Goal: Task Accomplishment & Management: Complete application form

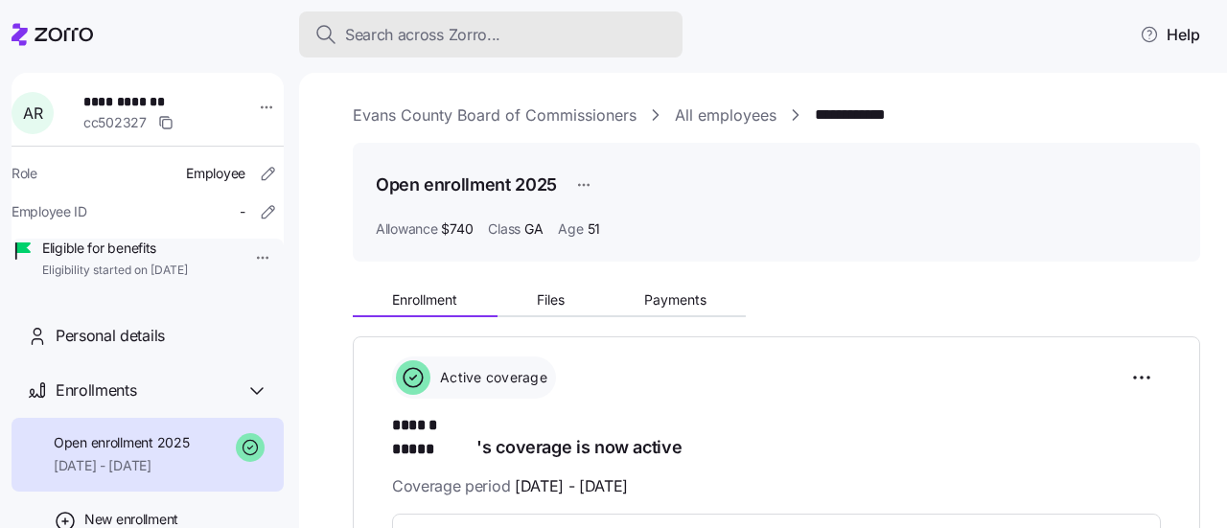
click at [403, 34] on span "Search across Zorro..." at bounding box center [422, 35] width 155 height 24
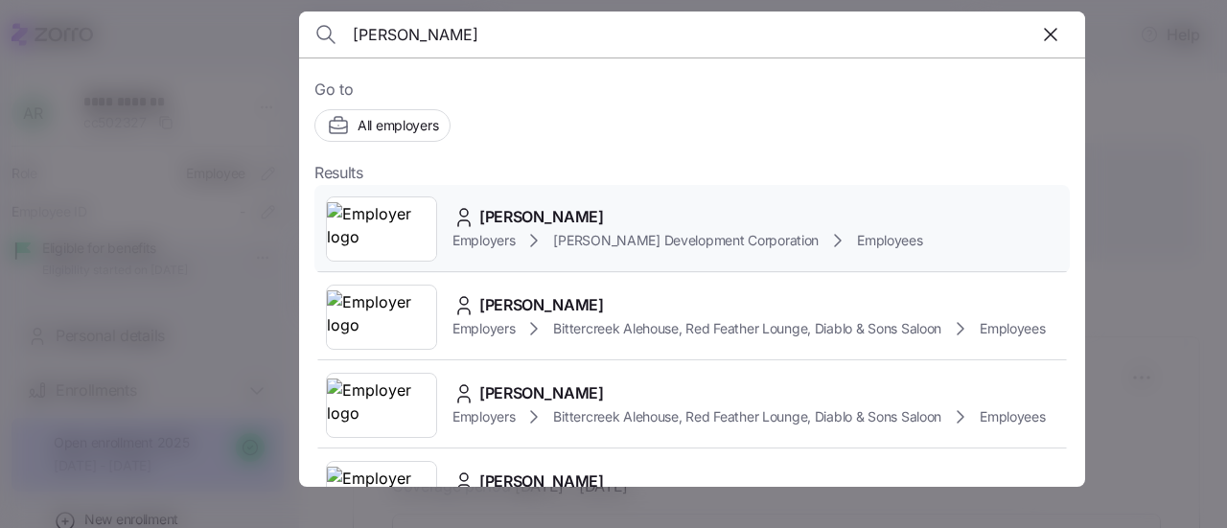
type input "pete nel"
click at [501, 231] on span "Employers" at bounding box center [484, 240] width 62 height 19
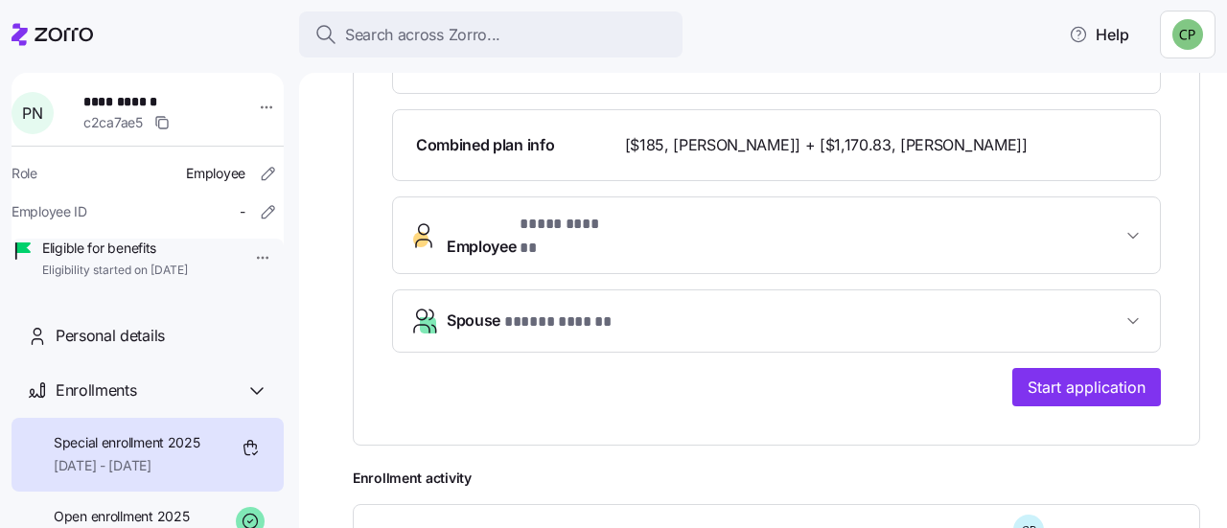
scroll to position [646, 0]
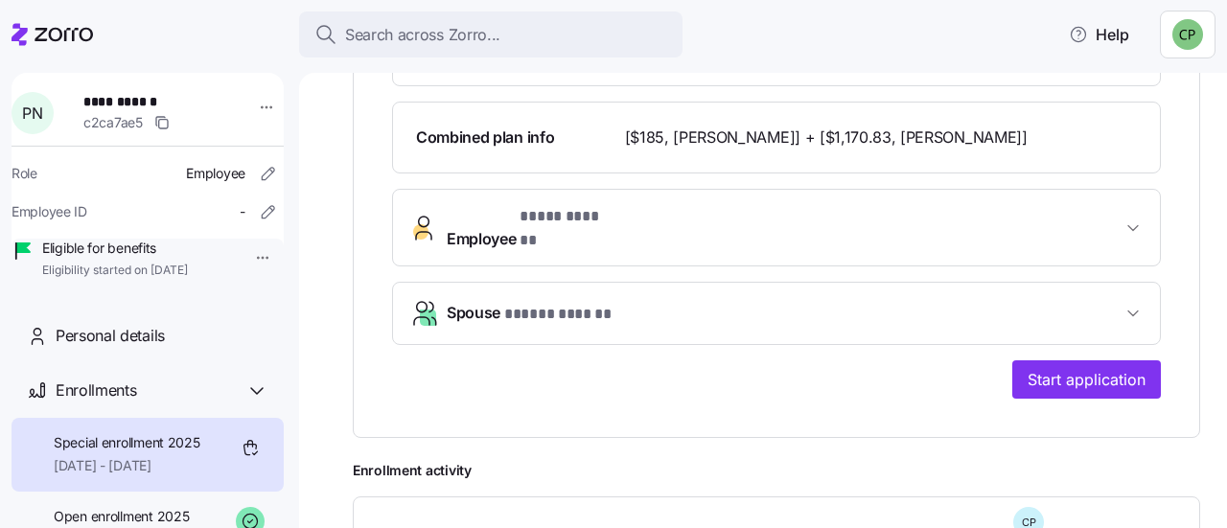
click at [982, 301] on span "Spouse * ***** ****** *" at bounding box center [784, 314] width 675 height 26
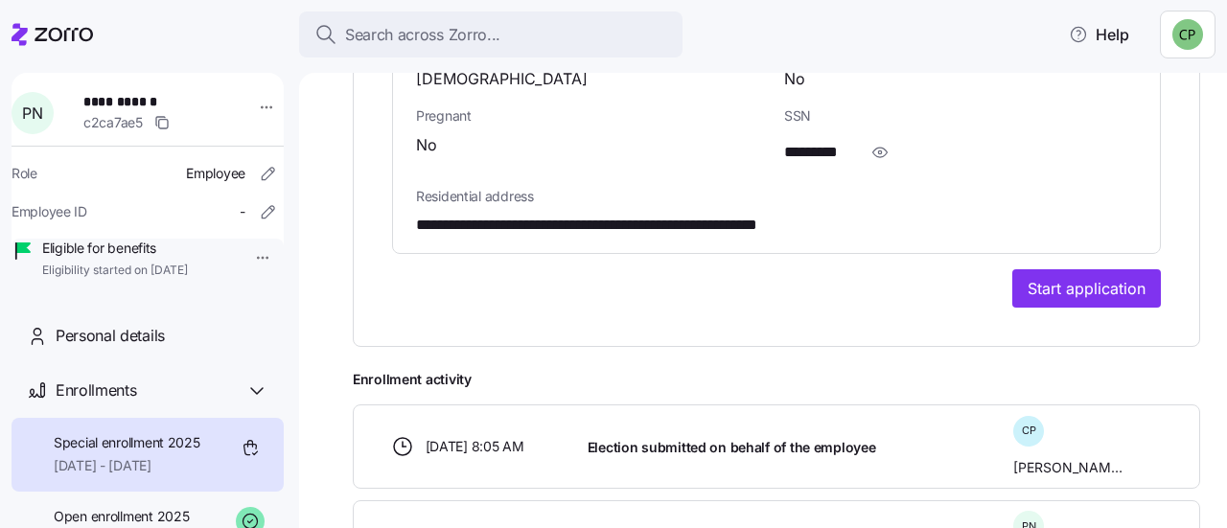
scroll to position [1166, 0]
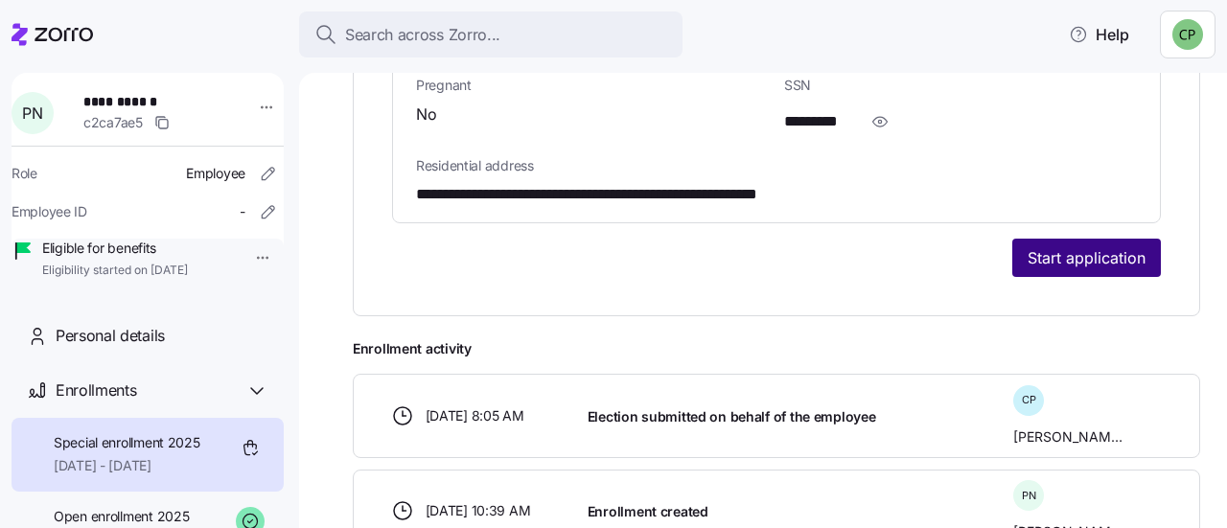
click at [1036, 246] on span "Start application" at bounding box center [1087, 257] width 118 height 23
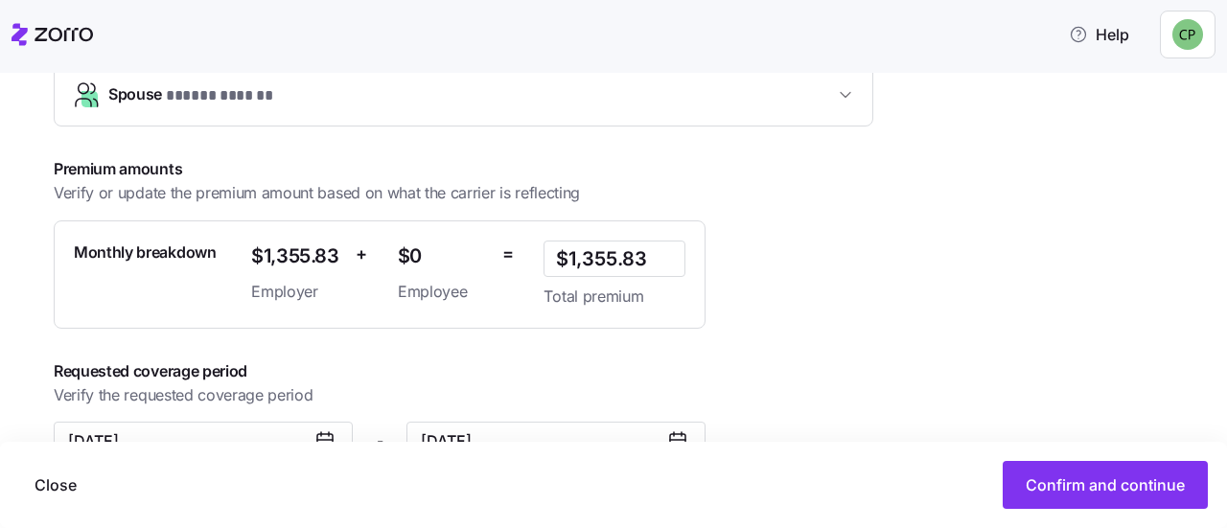
scroll to position [751, 0]
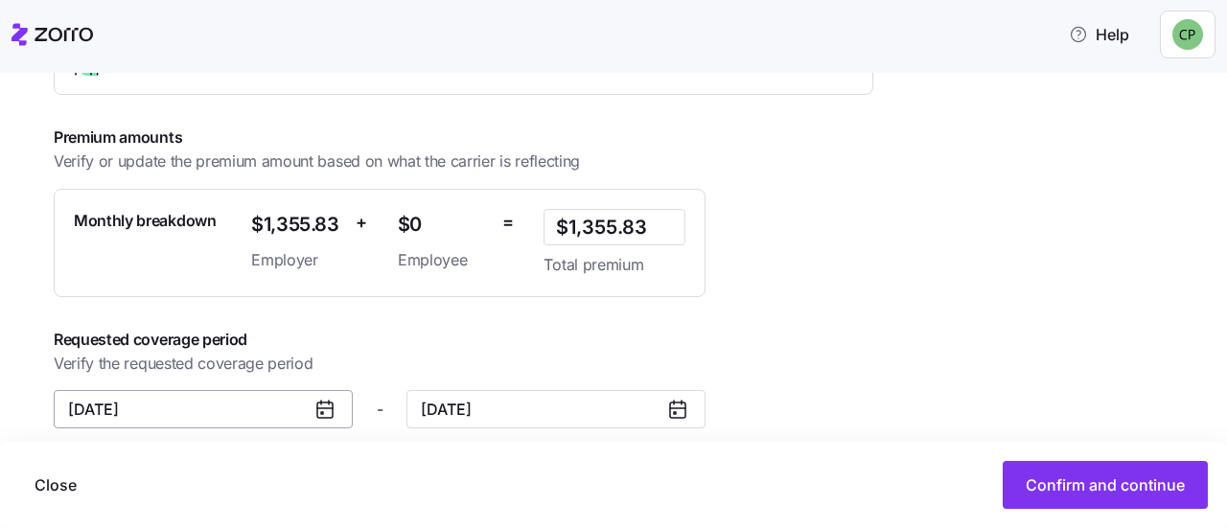
click at [159, 396] on input "[DATE]" at bounding box center [203, 409] width 299 height 38
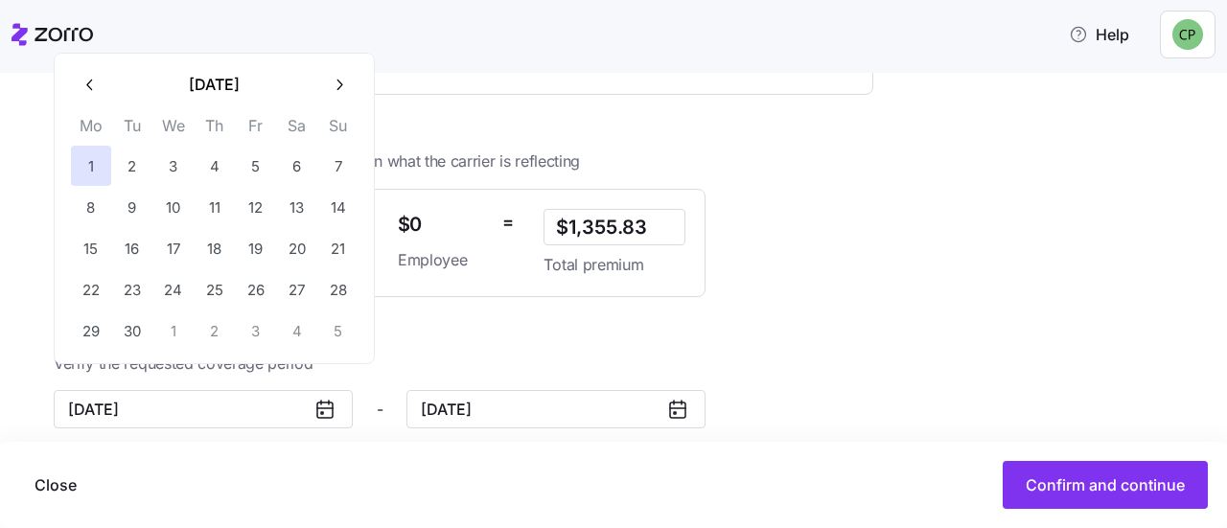
click at [86, 83] on icon "button" at bounding box center [91, 85] width 18 height 18
click at [254, 164] on button "1" at bounding box center [256, 166] width 40 height 40
type input "[DATE]"
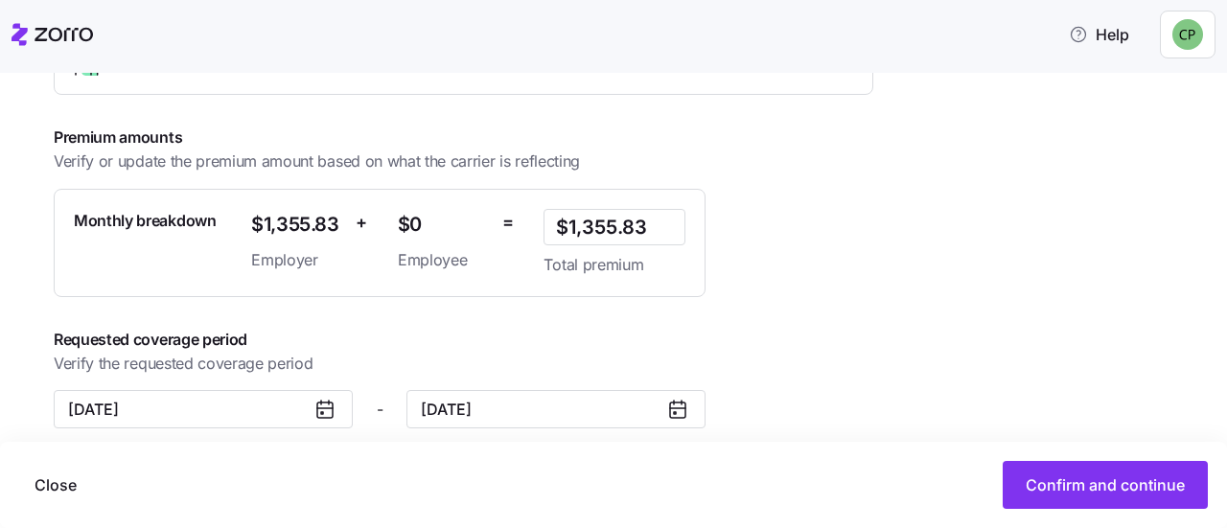
click at [441, 348] on div "Requested coverage period Verify the requested coverage period" at bounding box center [499, 352] width 890 height 48
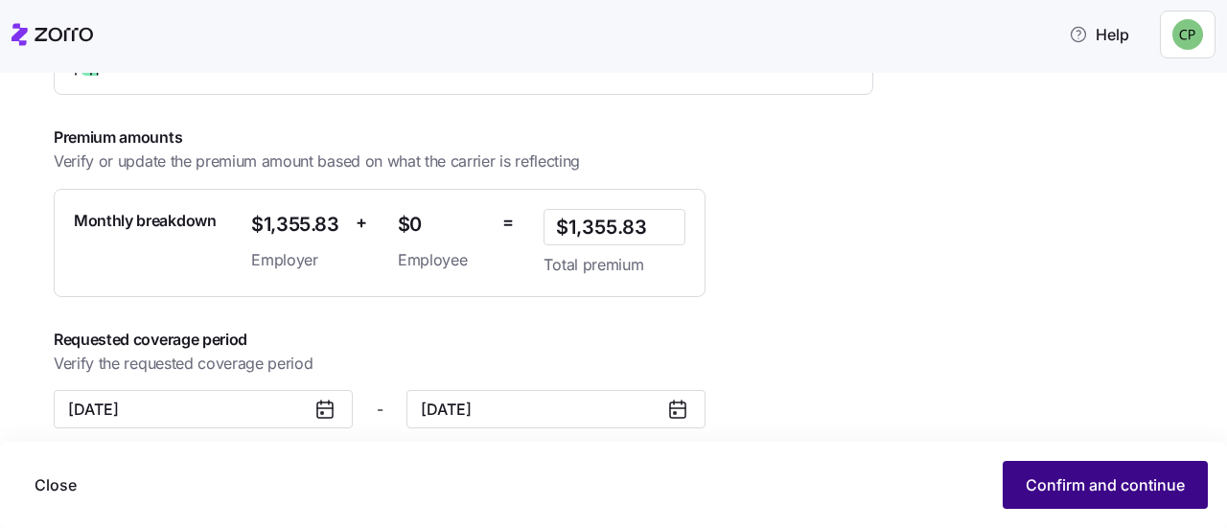
click at [1039, 489] on span "Confirm and continue" at bounding box center [1105, 485] width 159 height 23
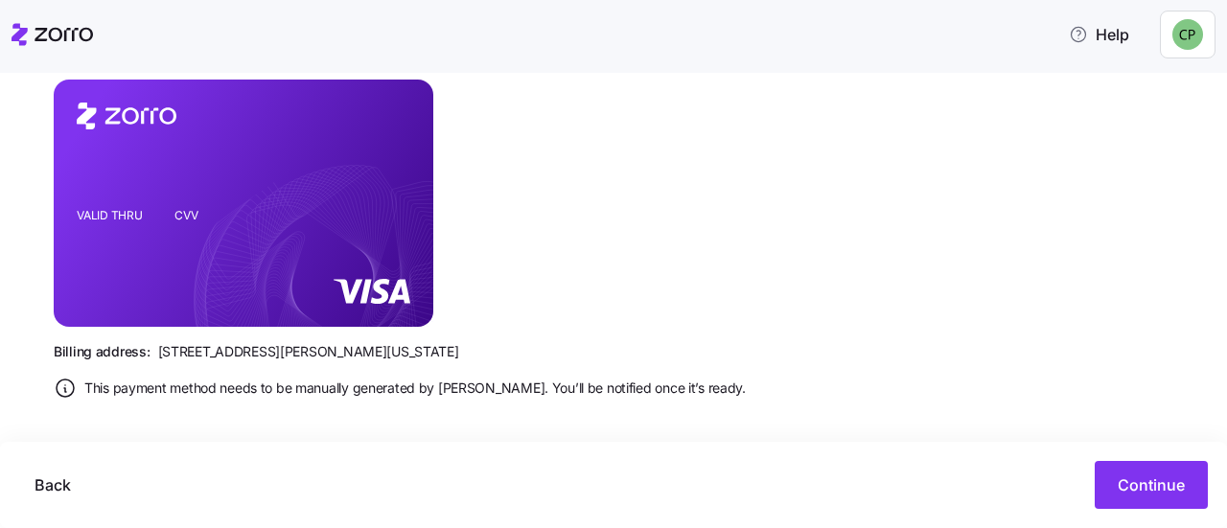
scroll to position [457, 0]
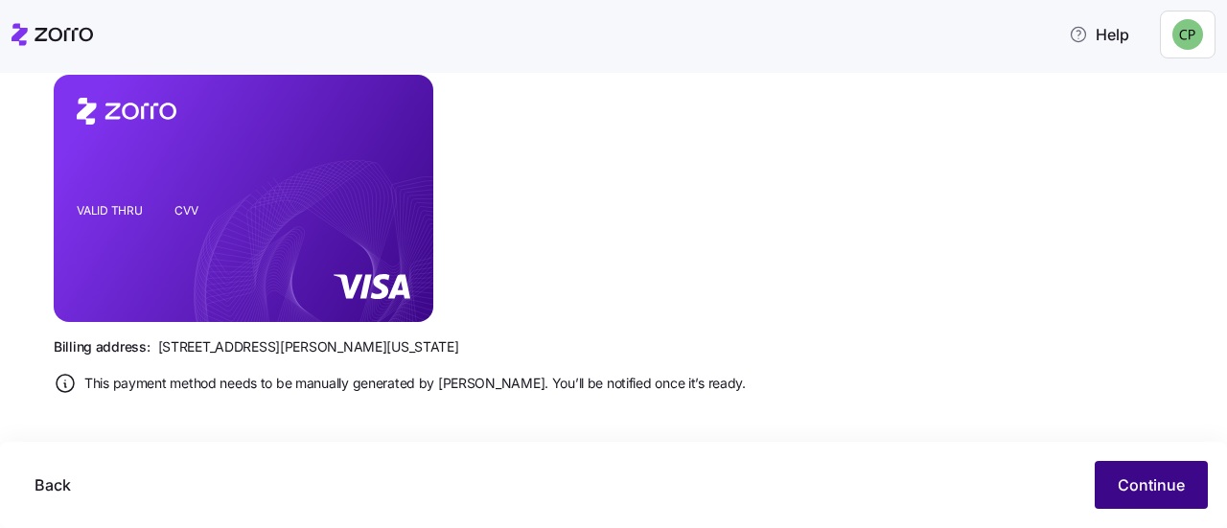
click at [1129, 493] on span "Continue" at bounding box center [1151, 485] width 67 height 23
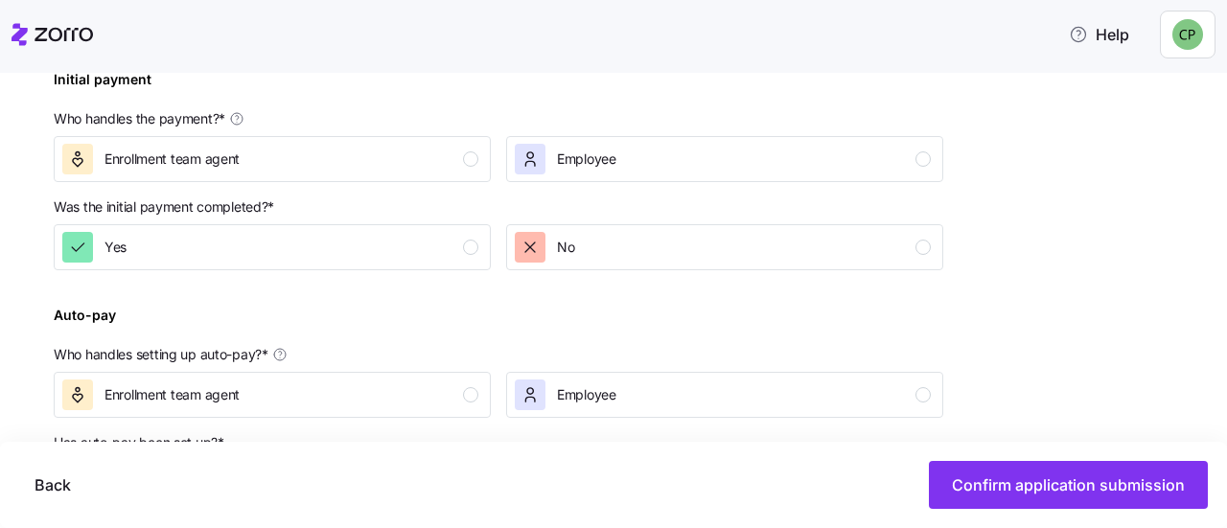
scroll to position [618, 0]
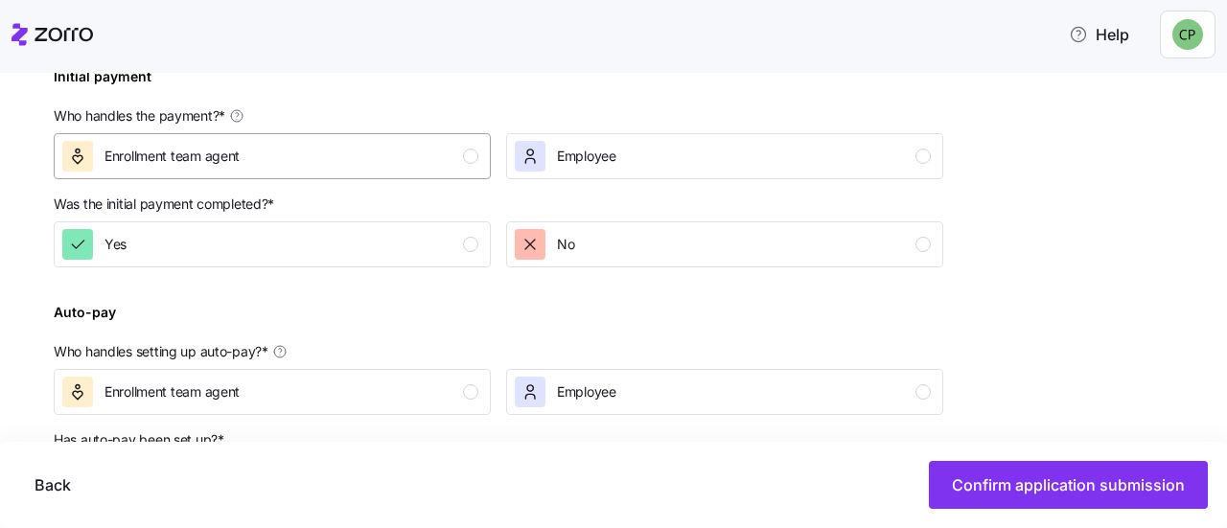
click at [423, 162] on div "Enrollment team agent" at bounding box center [270, 156] width 416 height 31
click at [419, 234] on div "Yes" at bounding box center [270, 244] width 416 height 31
click at [428, 397] on div "Enrollment team agent" at bounding box center [270, 392] width 416 height 31
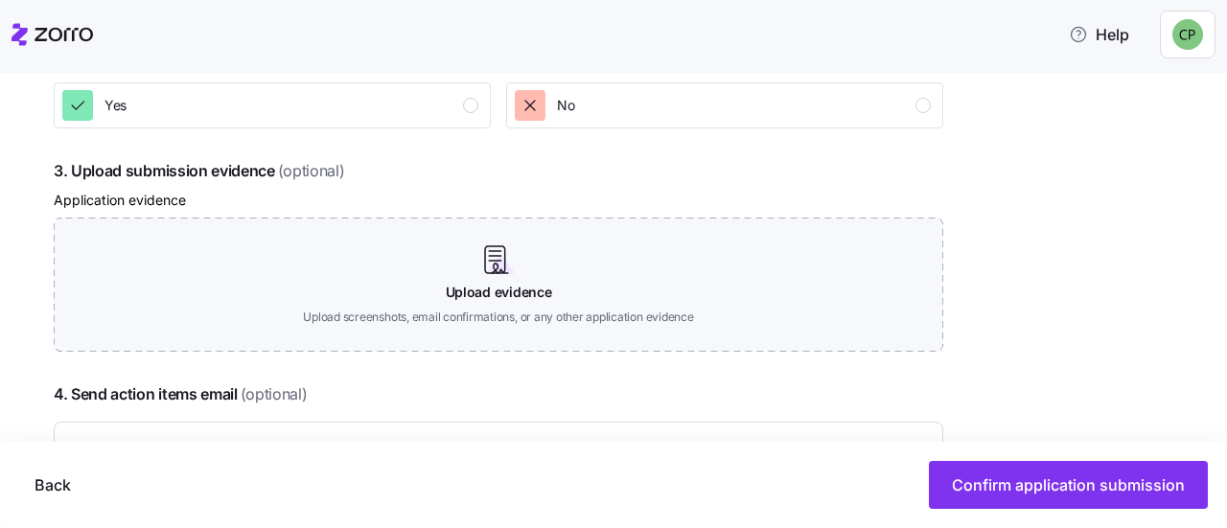
scroll to position [1020, 0]
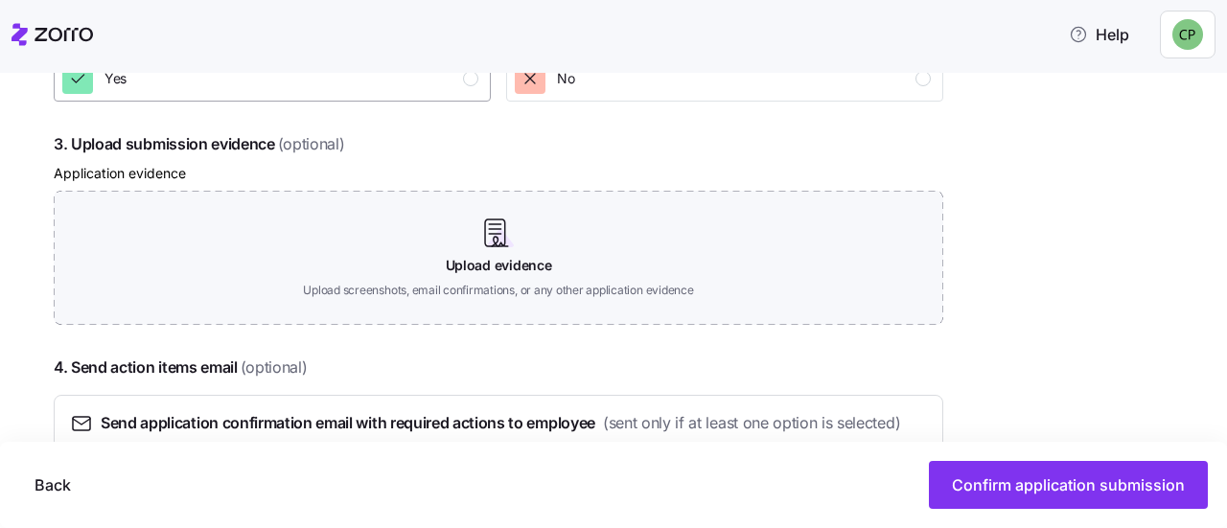
click at [464, 98] on button "Yes" at bounding box center [272, 79] width 437 height 46
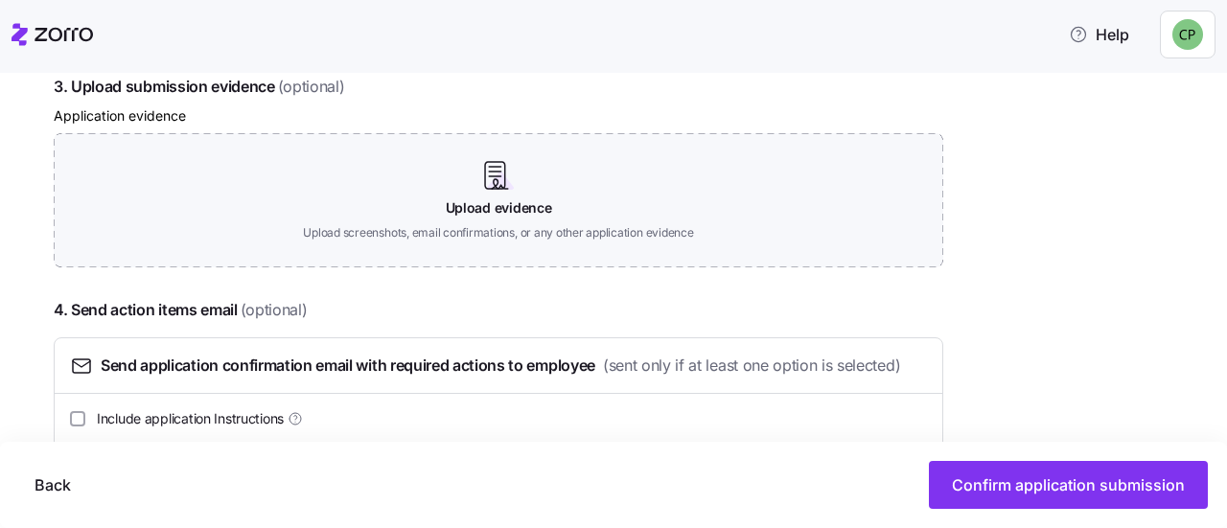
scroll to position [1089, 0]
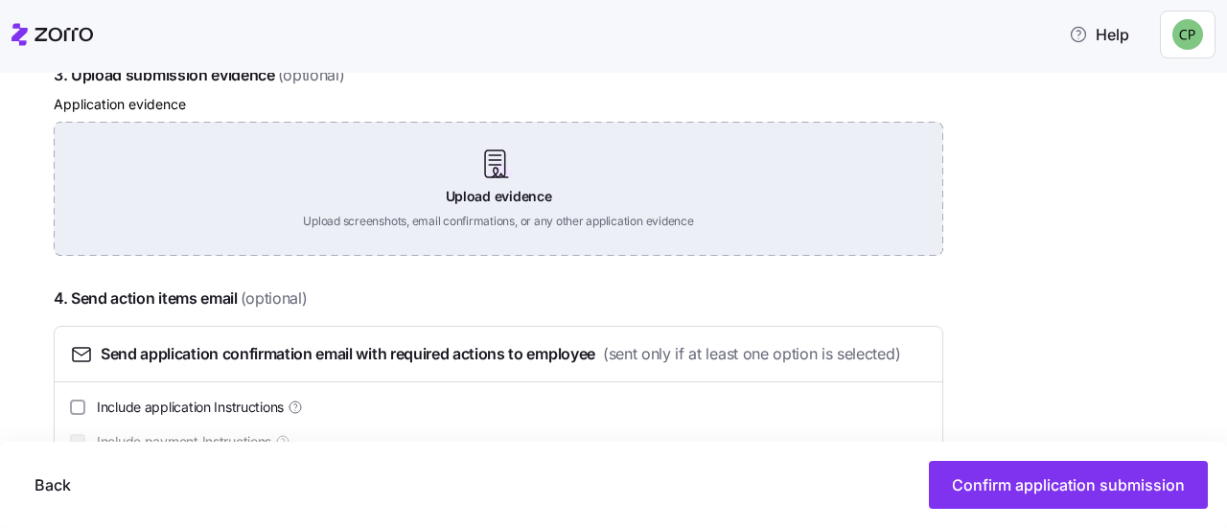
click at [586, 216] on div "Upload evidence Upload screenshots, email confirmations, or any other applicati…" at bounding box center [499, 189] width 890 height 134
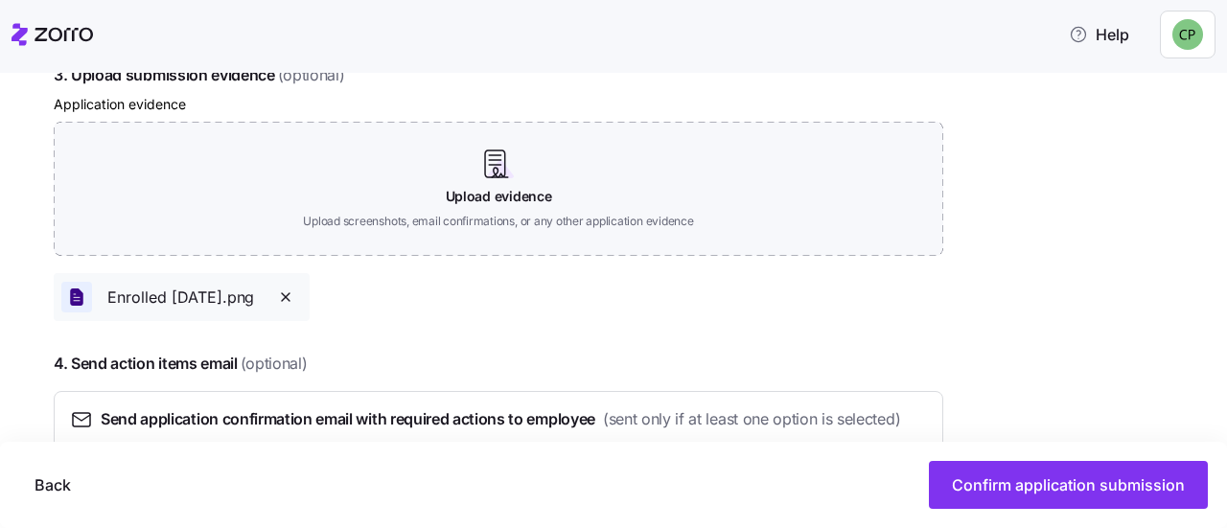
scroll to position [1217, 0]
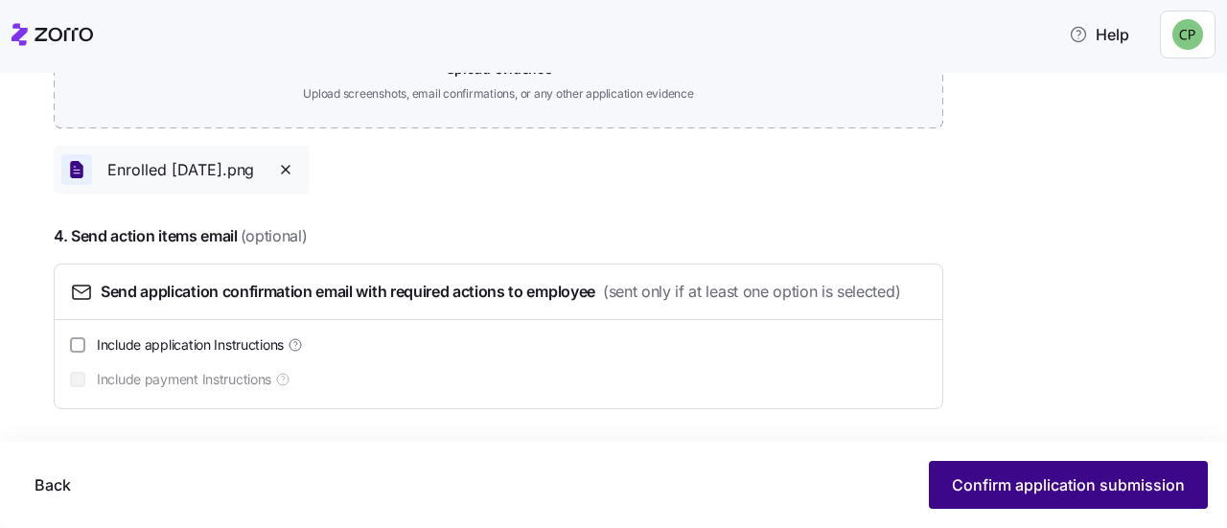
click at [1071, 476] on span "Confirm application submission" at bounding box center [1068, 485] width 233 height 23
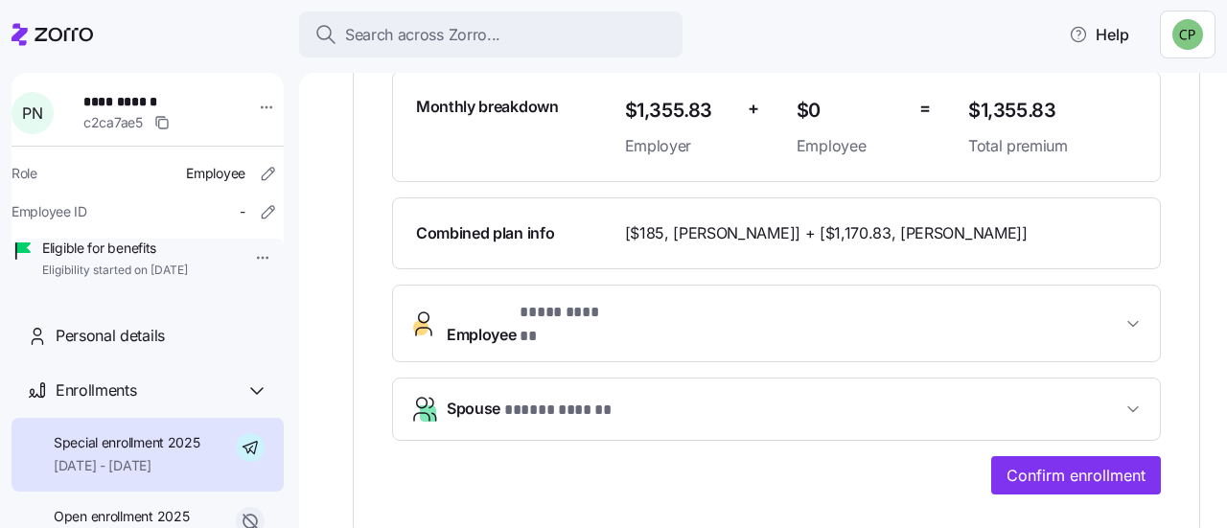
scroll to position [555, 0]
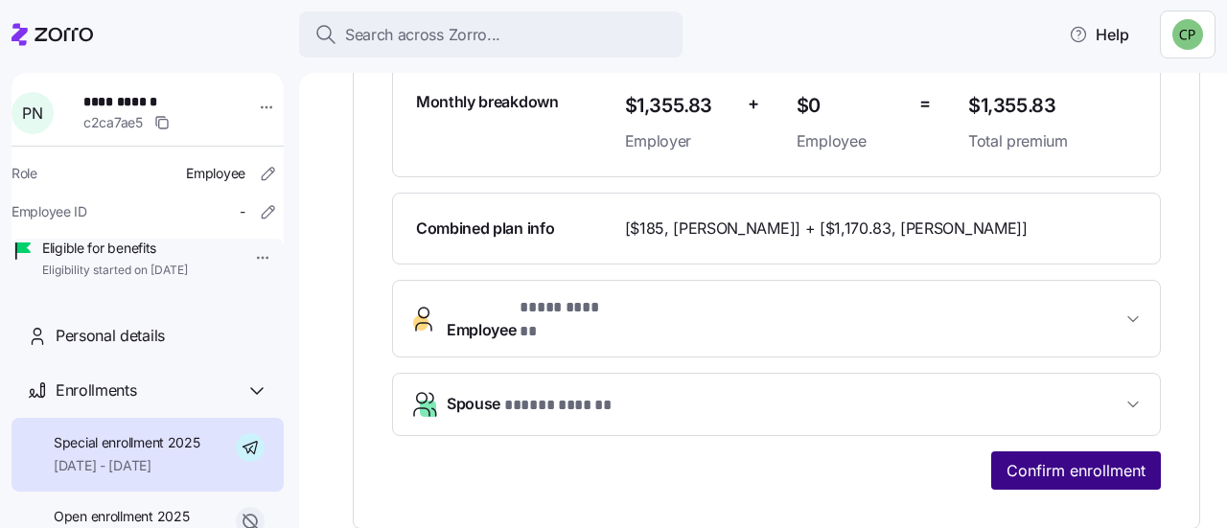
click at [1064, 459] on span "Confirm enrollment" at bounding box center [1076, 470] width 139 height 23
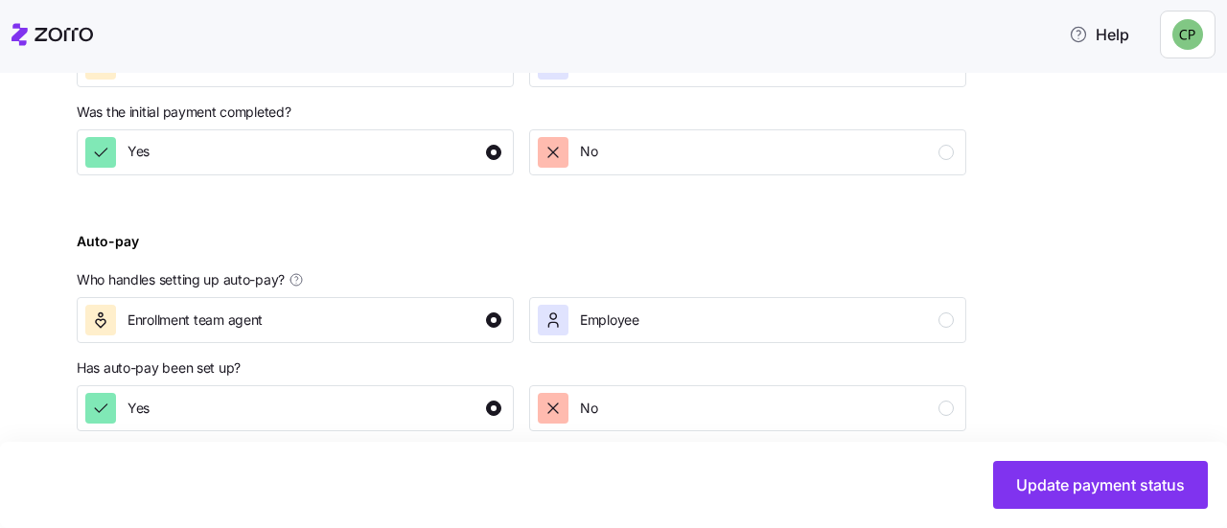
scroll to position [931, 0]
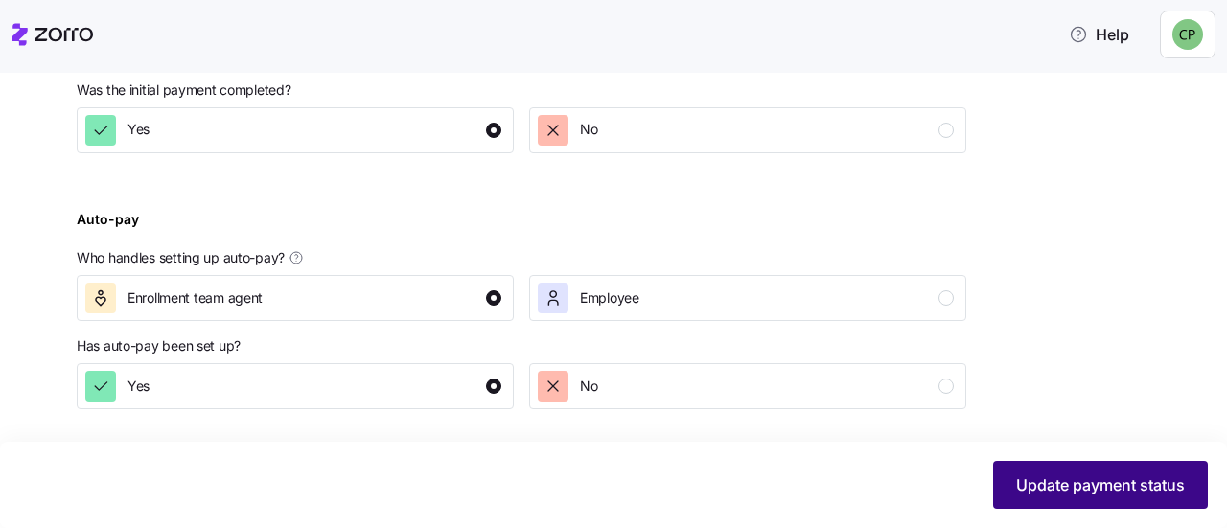
click at [1091, 482] on span "Update payment status" at bounding box center [1100, 485] width 169 height 23
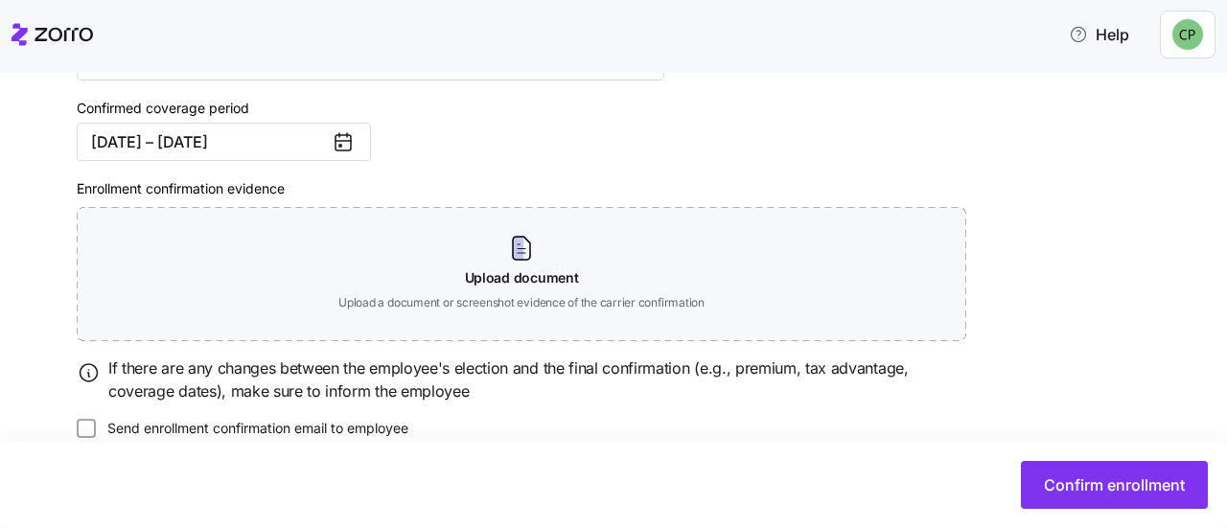
scroll to position [470, 0]
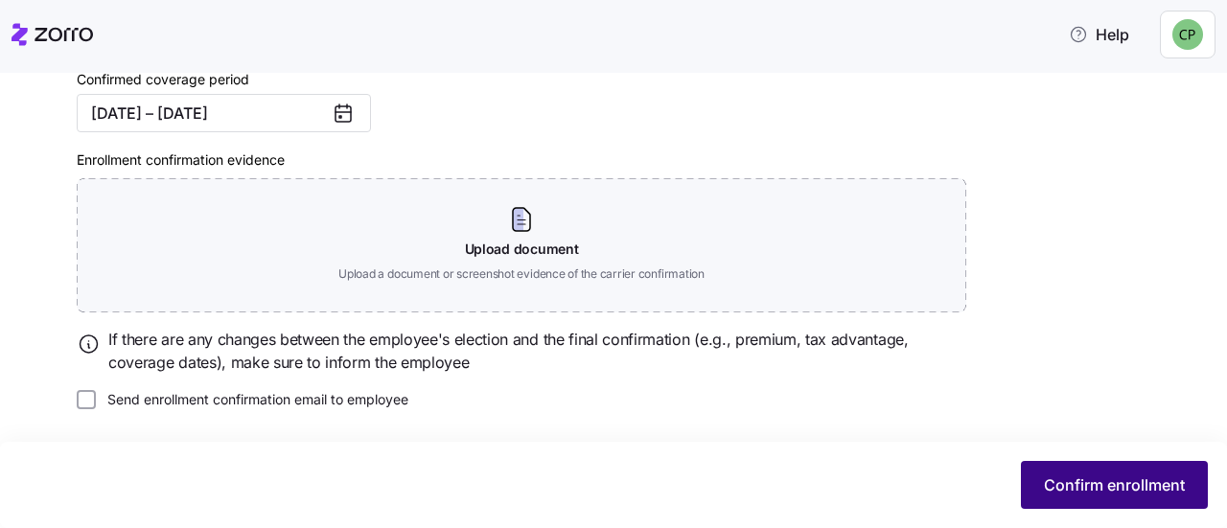
click at [1072, 496] on span "Confirm enrollment" at bounding box center [1114, 485] width 141 height 23
